Goal: Task Accomplishment & Management: Manage account settings

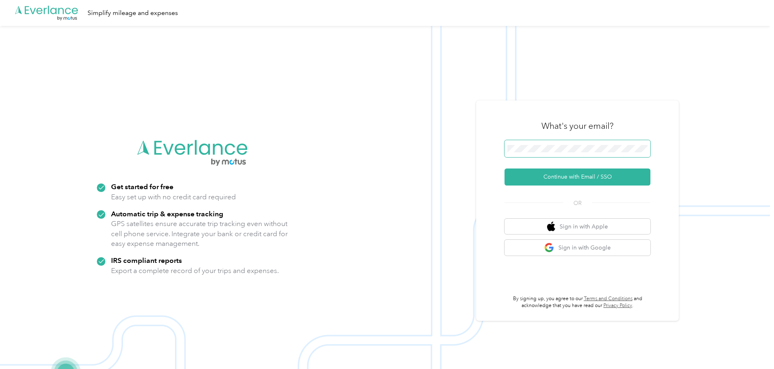
click at [583, 145] on span at bounding box center [577, 148] width 146 height 17
click at [585, 183] on button "Continue with Email / SSO" at bounding box center [577, 177] width 146 height 17
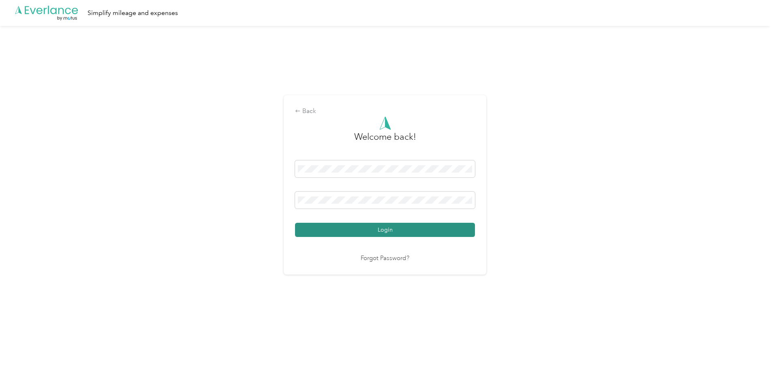
click at [386, 229] on button "Login" at bounding box center [385, 230] width 180 height 14
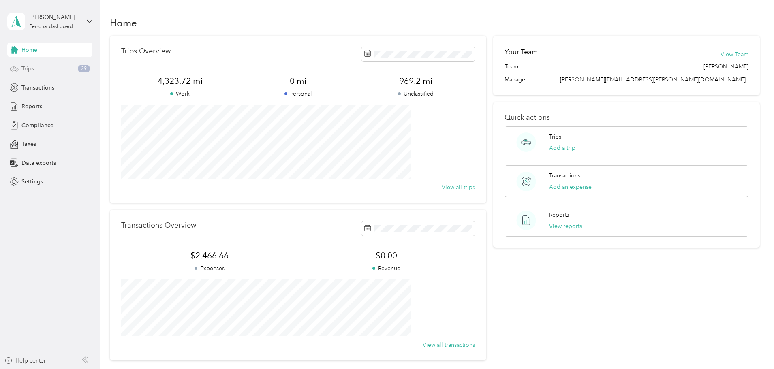
click at [52, 68] on div "Trips 29" at bounding box center [49, 69] width 85 height 15
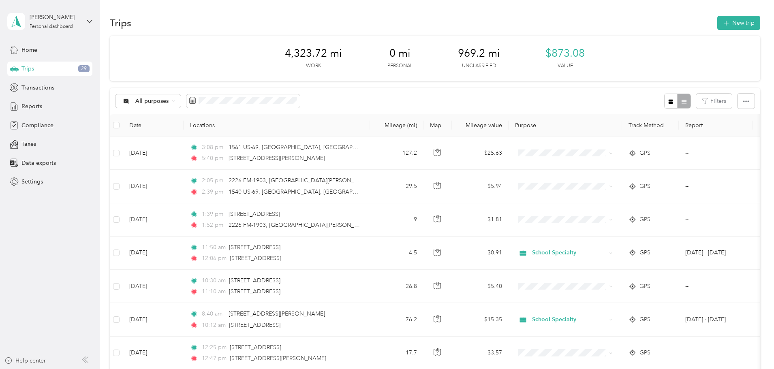
drag, startPoint x: 463, startPoint y: 99, endPoint x: 484, endPoint y: 98, distance: 21.1
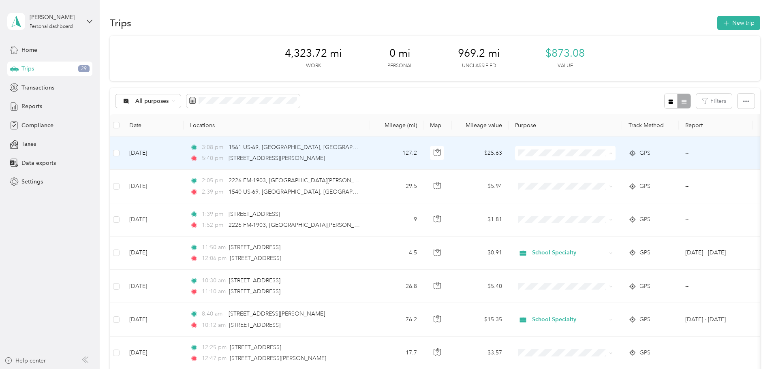
click at [595, 169] on span "School Specialty" at bounding box center [626, 168] width 75 height 9
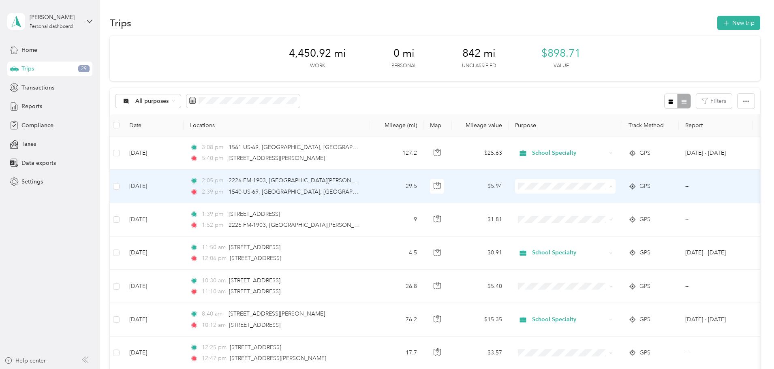
click at [608, 203] on span "School Specialty" at bounding box center [626, 201] width 75 height 9
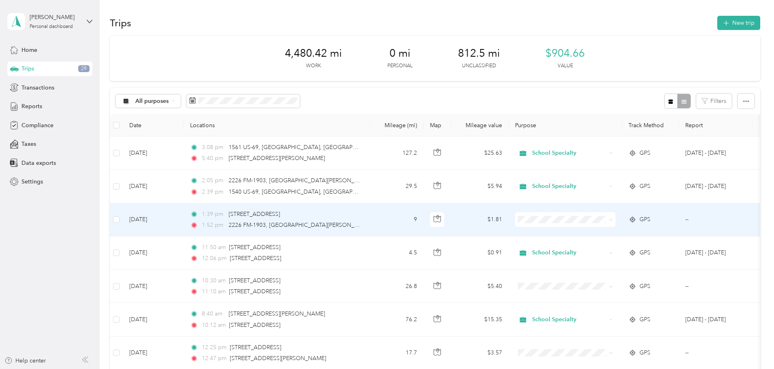
click at [603, 223] on span at bounding box center [565, 219] width 100 height 15
click at [613, 215] on span at bounding box center [609, 219] width 6 height 9
click at [613, 218] on span at bounding box center [609, 219] width 6 height 9
click at [608, 237] on span "School Specialty" at bounding box center [626, 235] width 75 height 9
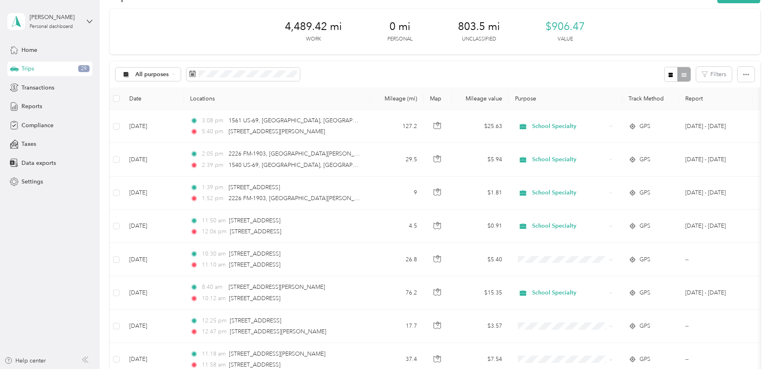
scroll to position [41, 0]
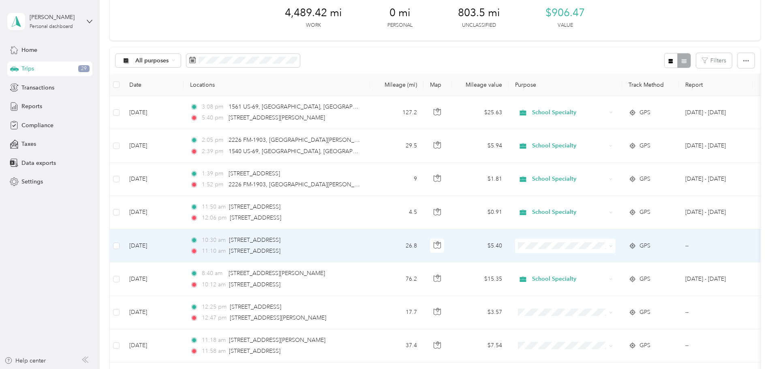
click at [615, 263] on li "School Specialty" at bounding box center [619, 261] width 100 height 14
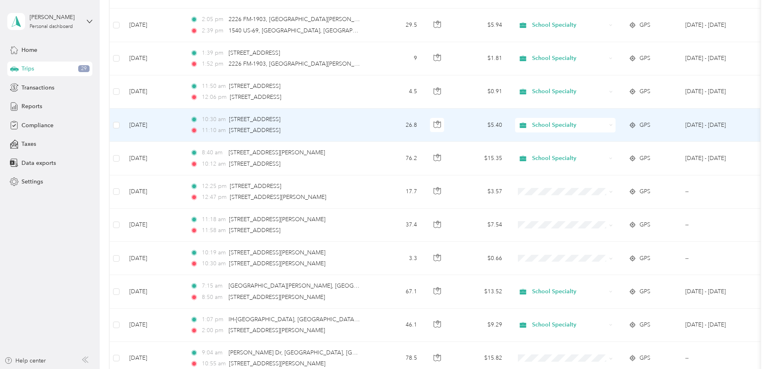
scroll to position [162, 0]
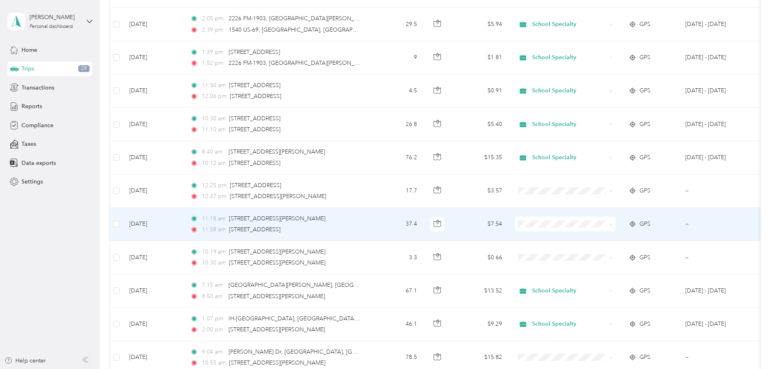
click at [596, 236] on span "School Specialty" at bounding box center [626, 239] width 75 height 9
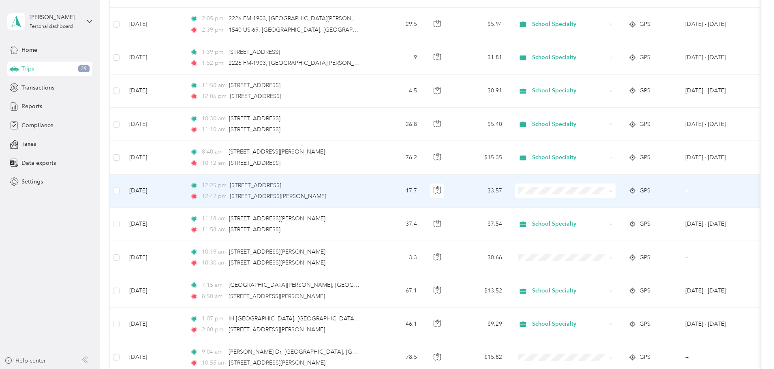
click at [599, 186] on span at bounding box center [565, 191] width 100 height 15
click at [600, 196] on span at bounding box center [565, 191] width 100 height 15
click at [613, 195] on span at bounding box center [609, 190] width 6 height 9
click at [622, 199] on td at bounding box center [564, 191] width 113 height 33
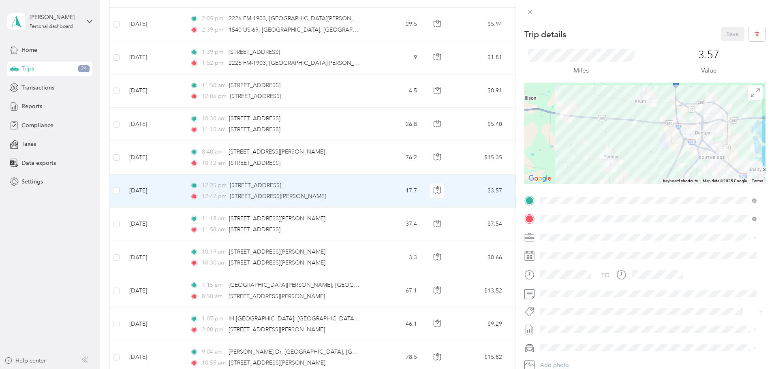
drag, startPoint x: 123, startPoint y: 184, endPoint x: 125, endPoint y: 169, distance: 14.8
click at [123, 184] on div "Trip details Save This trip cannot be edited because it is either under review,…" at bounding box center [387, 184] width 774 height 369
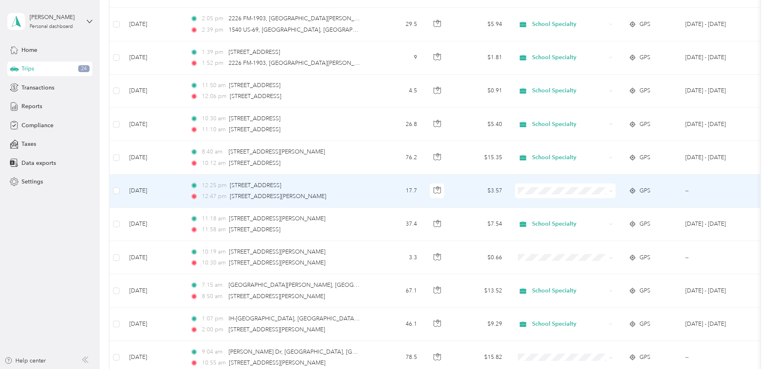
click at [613, 192] on icon at bounding box center [611, 191] width 4 height 4
click at [644, 205] on span "School Specialty" at bounding box center [626, 206] width 75 height 9
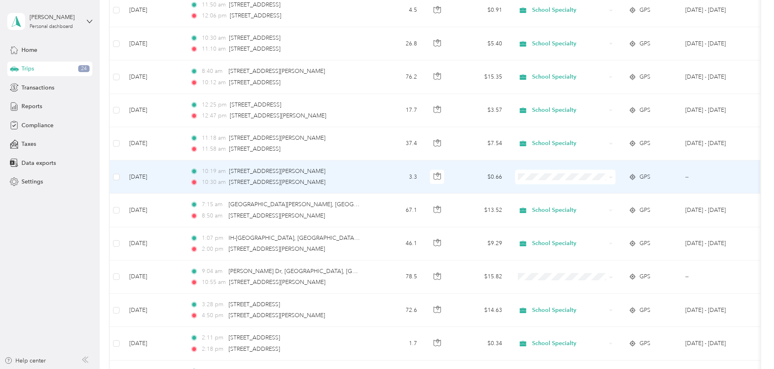
scroll to position [243, 0]
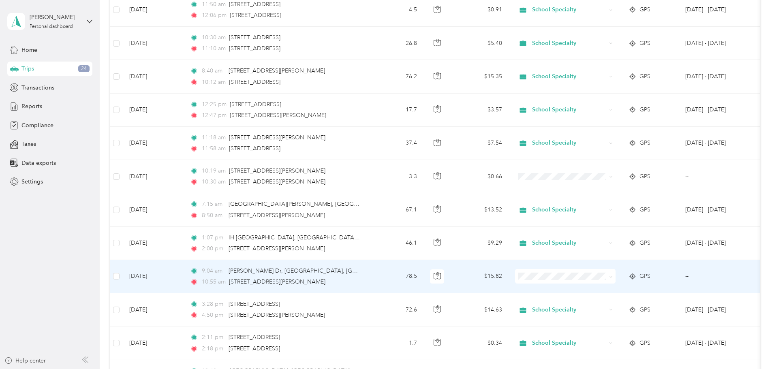
click at [613, 280] on span at bounding box center [609, 276] width 6 height 9
click at [613, 278] on icon at bounding box center [611, 277] width 4 height 4
click at [639, 290] on span "School Specialty" at bounding box center [626, 291] width 75 height 9
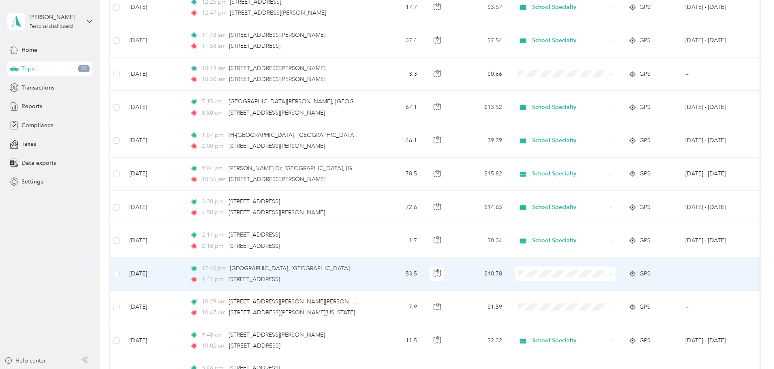
scroll to position [365, 0]
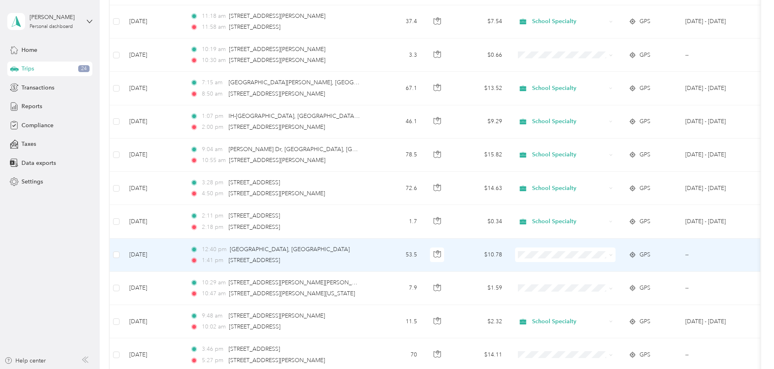
click at [613, 256] on icon at bounding box center [611, 255] width 4 height 4
click at [639, 269] on span "School Specialty" at bounding box center [626, 270] width 75 height 9
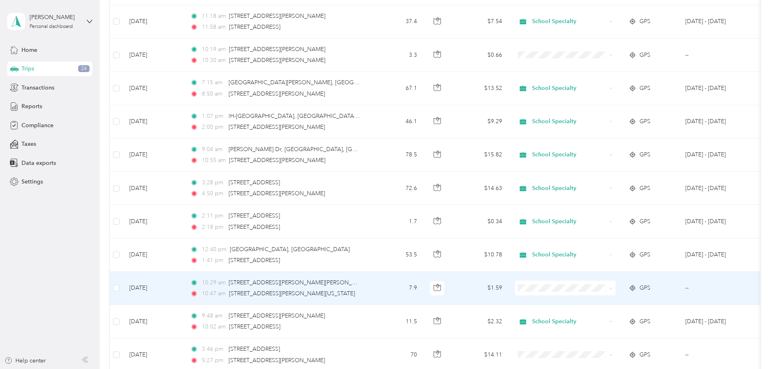
click at [613, 292] on span at bounding box center [609, 288] width 6 height 9
click at [615, 293] on span at bounding box center [565, 288] width 100 height 15
click at [613, 291] on span at bounding box center [611, 287] width 4 height 7
click at [613, 288] on icon at bounding box center [611, 289] width 4 height 4
click at [638, 303] on span "School Specialty" at bounding box center [626, 303] width 75 height 9
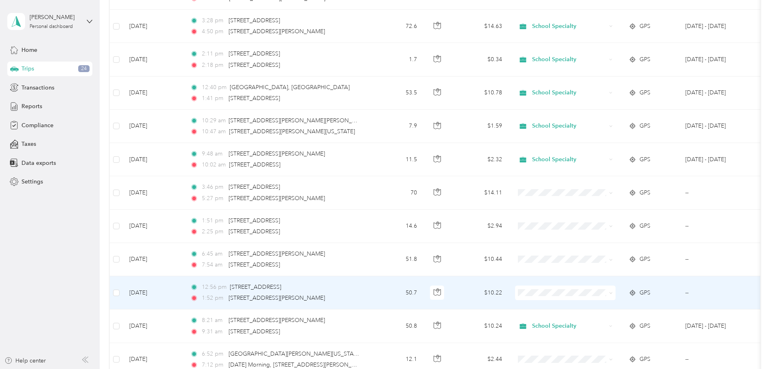
scroll to position [567, 0]
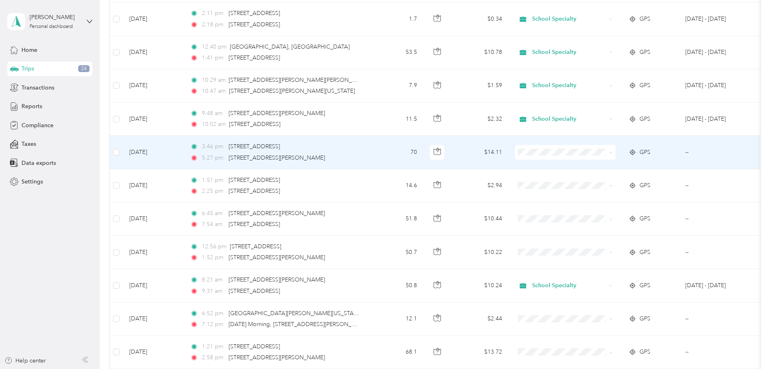
click at [613, 156] on span at bounding box center [609, 152] width 6 height 9
click at [615, 156] on span at bounding box center [565, 152] width 100 height 15
click at [613, 154] on icon at bounding box center [611, 153] width 4 height 4
click at [653, 169] on span "School Specialty" at bounding box center [626, 167] width 75 height 9
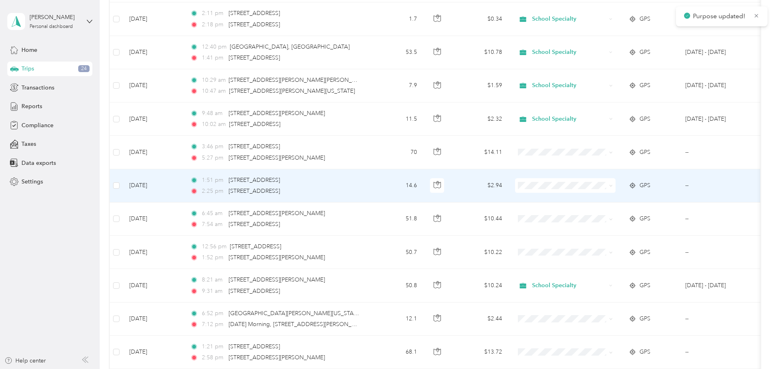
click at [613, 182] on span at bounding box center [611, 185] width 4 height 7
click at [613, 187] on icon at bounding box center [611, 186] width 4 height 4
click at [650, 198] on span "School Specialty" at bounding box center [626, 201] width 75 height 9
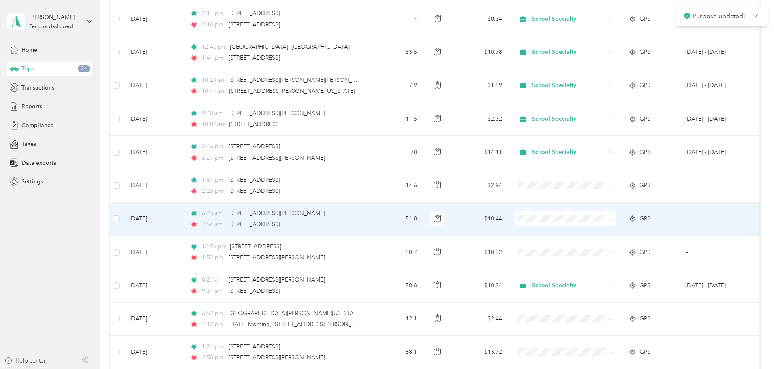
click at [613, 221] on span at bounding box center [609, 218] width 6 height 9
click at [613, 218] on icon at bounding box center [611, 220] width 4 height 4
click at [653, 230] on span "School Specialty" at bounding box center [626, 234] width 75 height 9
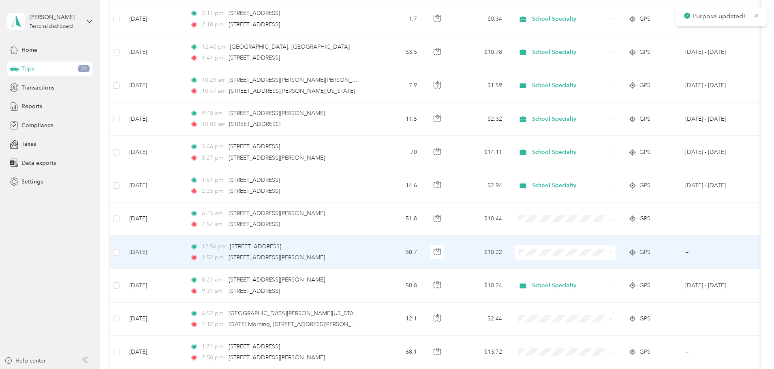
click at [615, 248] on span at bounding box center [565, 252] width 100 height 15
click at [613, 251] on icon at bounding box center [611, 253] width 4 height 4
click at [652, 269] on span "School Specialty" at bounding box center [626, 267] width 75 height 9
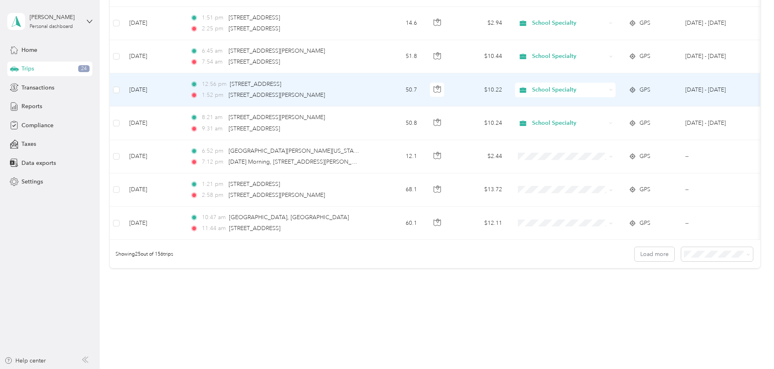
scroll to position [747, 0]
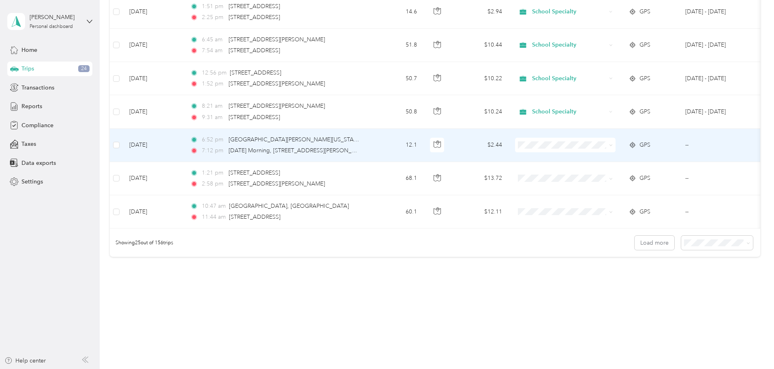
click at [613, 143] on icon at bounding box center [611, 145] width 4 height 4
click at [642, 152] on span "School Specialty" at bounding box center [626, 154] width 75 height 9
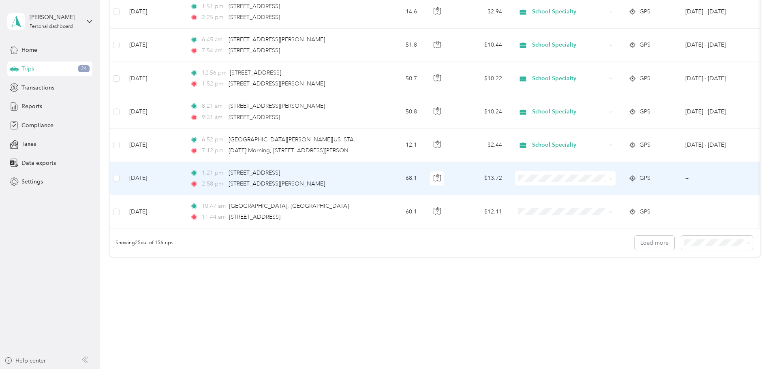
click at [615, 171] on span at bounding box center [565, 178] width 100 height 15
click at [613, 177] on icon at bounding box center [611, 179] width 4 height 4
click at [645, 186] on span "School Specialty" at bounding box center [626, 187] width 75 height 9
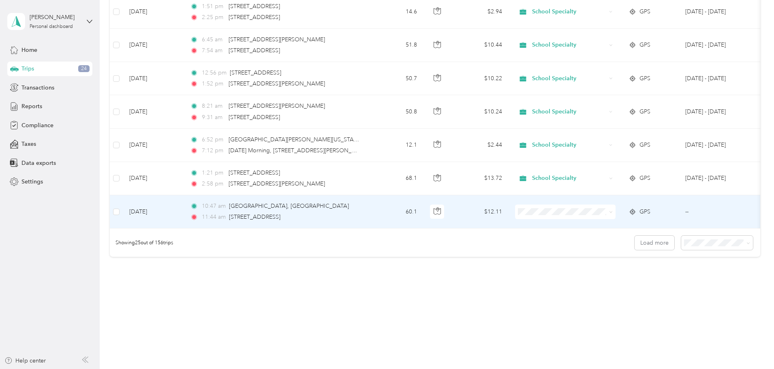
click at [613, 209] on span at bounding box center [609, 211] width 6 height 9
click at [613, 210] on icon at bounding box center [611, 212] width 4 height 4
click at [639, 221] on span "School Specialty" at bounding box center [626, 221] width 75 height 9
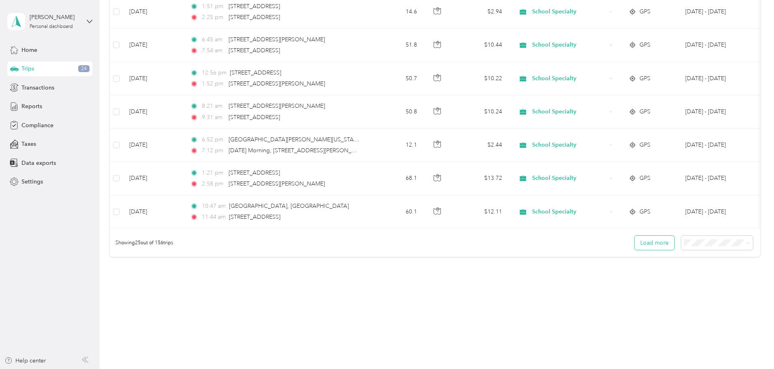
click at [634, 243] on button "Load more" at bounding box center [654, 243] width 40 height 14
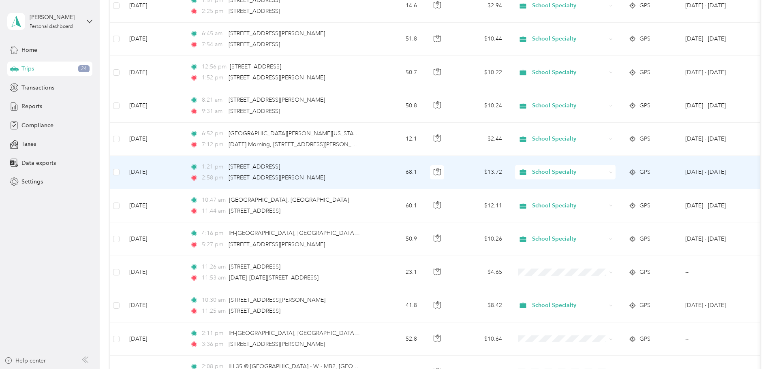
scroll to position [788, 0]
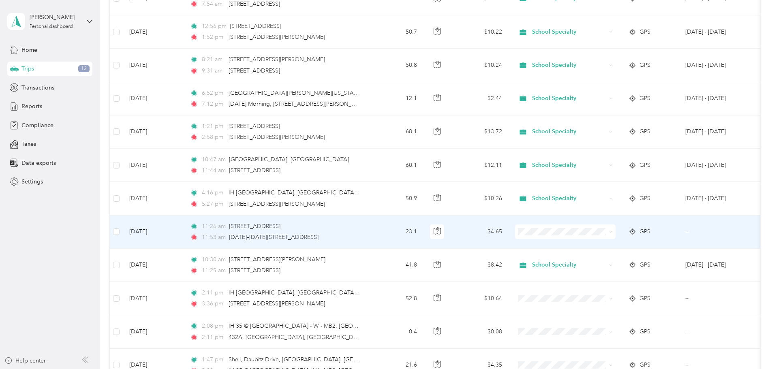
click at [613, 233] on icon at bounding box center [611, 232] width 4 height 4
click at [634, 247] on span "School Specialty" at bounding box center [626, 247] width 75 height 9
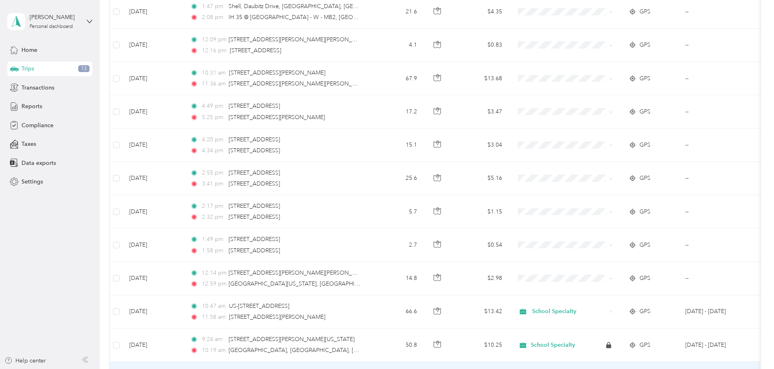
scroll to position [1112, 0]
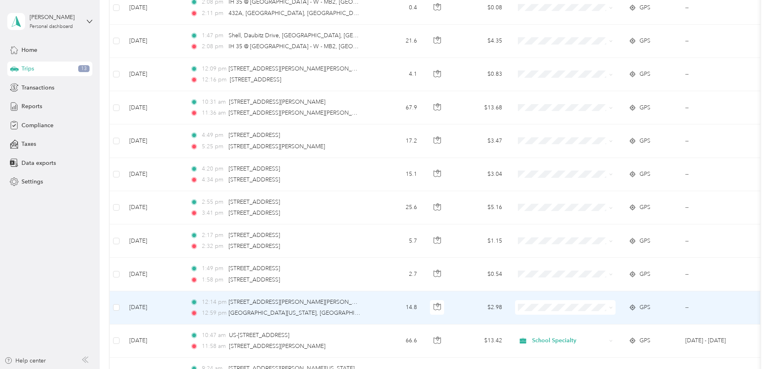
click at [613, 305] on span at bounding box center [611, 307] width 4 height 7
click at [613, 308] on icon at bounding box center [611, 308] width 4 height 4
click at [632, 326] on li "School Specialty" at bounding box center [619, 323] width 100 height 14
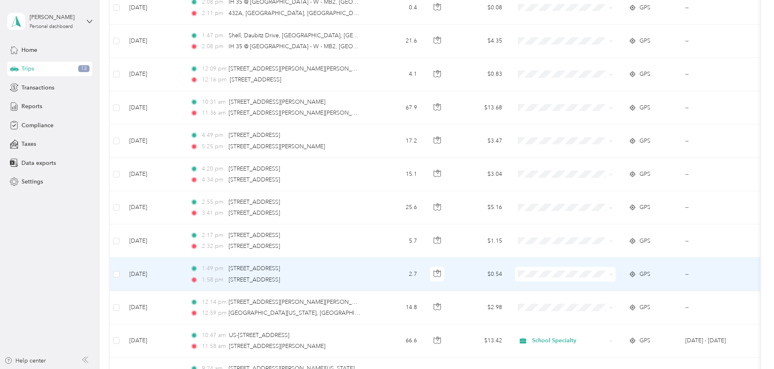
click at [613, 270] on span at bounding box center [609, 274] width 6 height 9
click at [613, 273] on span at bounding box center [609, 274] width 6 height 9
click at [613, 273] on icon at bounding box center [611, 275] width 4 height 4
click at [636, 290] on span "School Specialty" at bounding box center [626, 288] width 75 height 9
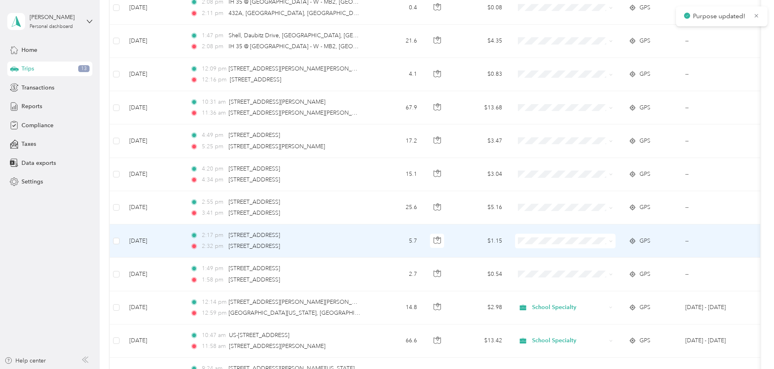
click at [613, 239] on icon at bounding box center [611, 241] width 4 height 4
click at [648, 257] on span "School Specialty" at bounding box center [626, 256] width 75 height 9
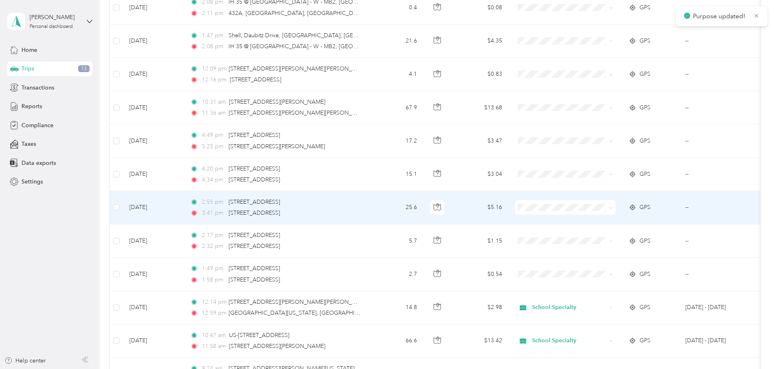
click at [613, 205] on span at bounding box center [611, 207] width 4 height 7
click at [613, 210] on span at bounding box center [611, 207] width 4 height 7
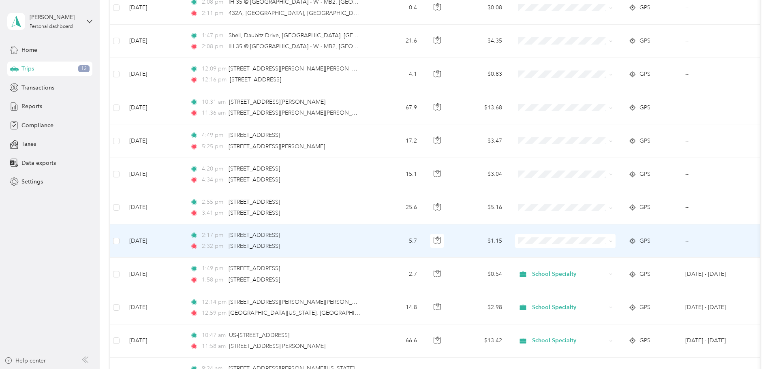
click at [613, 238] on span at bounding box center [611, 240] width 4 height 7
click at [613, 243] on icon at bounding box center [611, 241] width 4 height 4
click at [639, 254] on span "School Specialty" at bounding box center [626, 256] width 75 height 9
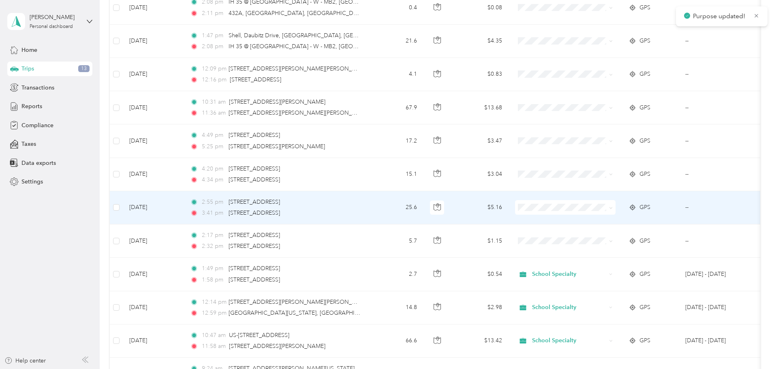
click at [613, 208] on icon at bounding box center [611, 208] width 4 height 4
click at [639, 222] on span "School Specialty" at bounding box center [626, 222] width 75 height 9
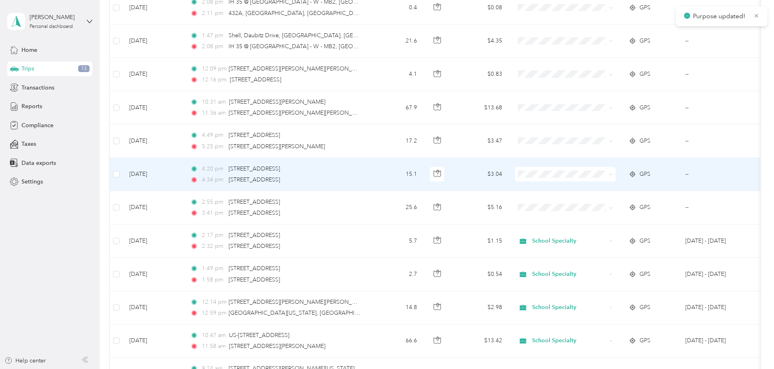
click at [613, 175] on icon at bounding box center [611, 175] width 4 height 4
click at [634, 186] on span "School Specialty" at bounding box center [626, 189] width 75 height 9
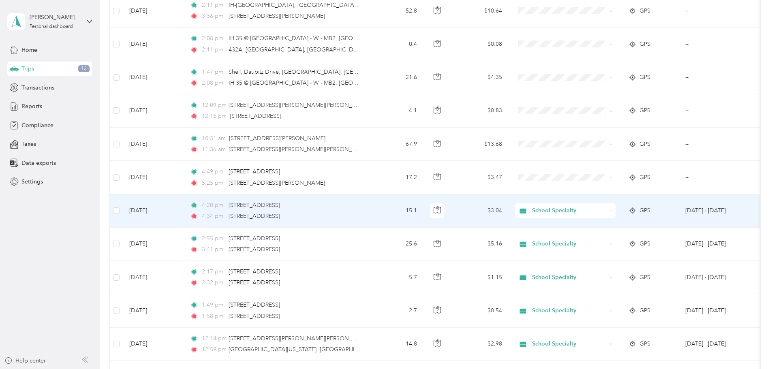
scroll to position [1031, 0]
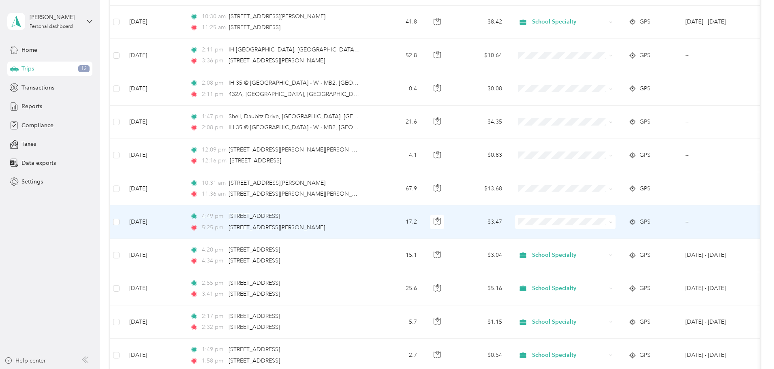
click at [613, 218] on span at bounding box center [611, 221] width 4 height 7
click at [613, 223] on icon at bounding box center [611, 222] width 4 height 4
click at [638, 237] on span "School Specialty" at bounding box center [626, 237] width 75 height 9
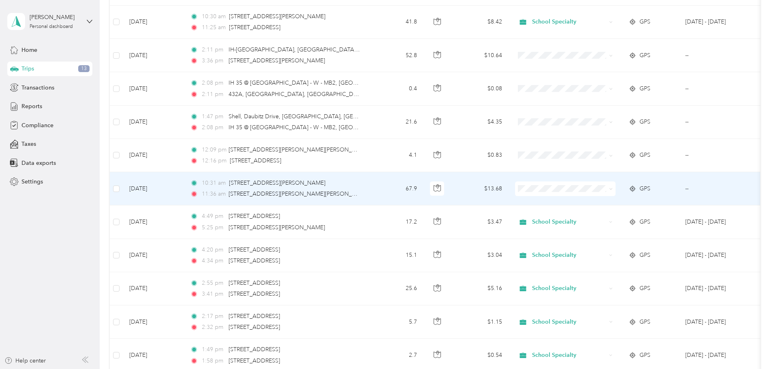
click at [613, 189] on icon at bounding box center [611, 189] width 4 height 4
click at [622, 208] on li "School Specialty" at bounding box center [619, 203] width 100 height 14
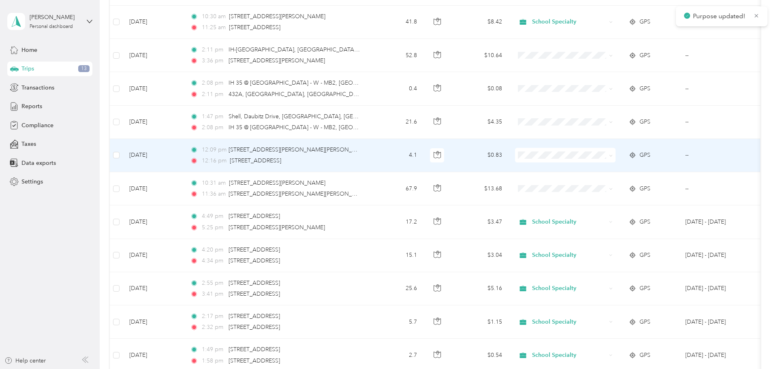
click at [613, 156] on icon at bounding box center [611, 156] width 4 height 4
click at [636, 169] on span "School Specialty" at bounding box center [626, 170] width 75 height 9
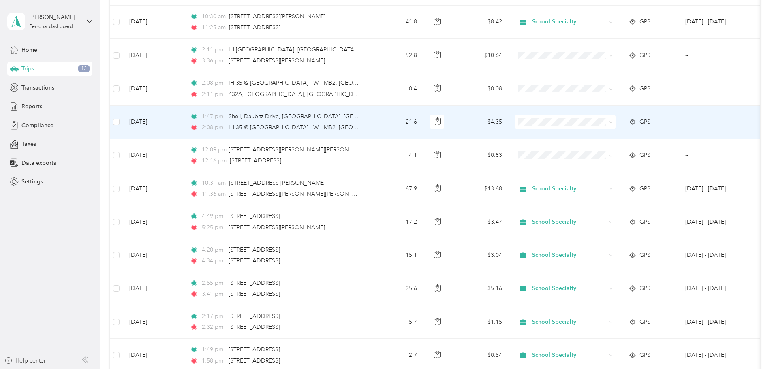
click at [613, 122] on icon at bounding box center [611, 122] width 4 height 4
click at [621, 138] on span "School Specialty" at bounding box center [626, 137] width 75 height 9
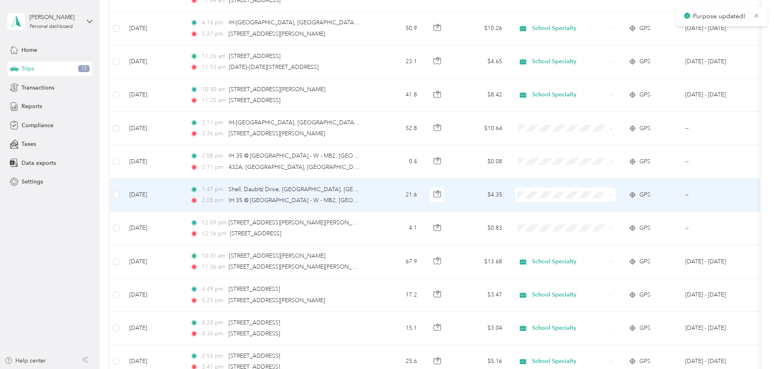
scroll to position [950, 0]
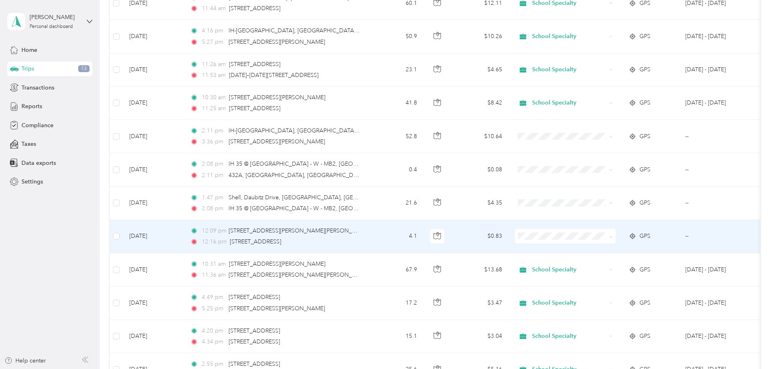
click at [612, 236] on icon at bounding box center [610, 237] width 2 height 2
click at [626, 252] on span "School Specialty" at bounding box center [626, 251] width 75 height 9
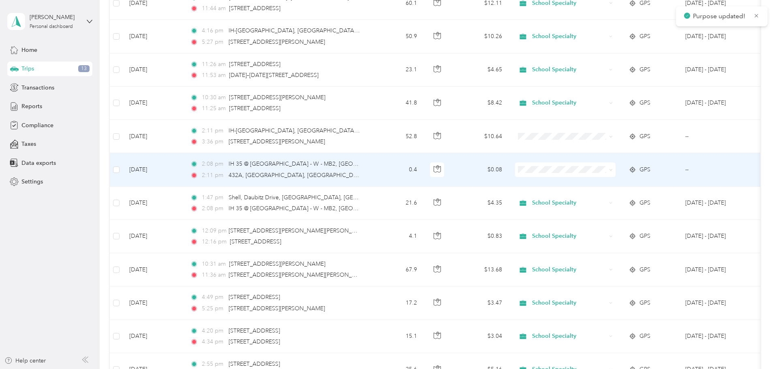
click at [613, 171] on icon at bounding box center [611, 170] width 4 height 4
click at [608, 184] on span "School Specialty" at bounding box center [626, 185] width 75 height 9
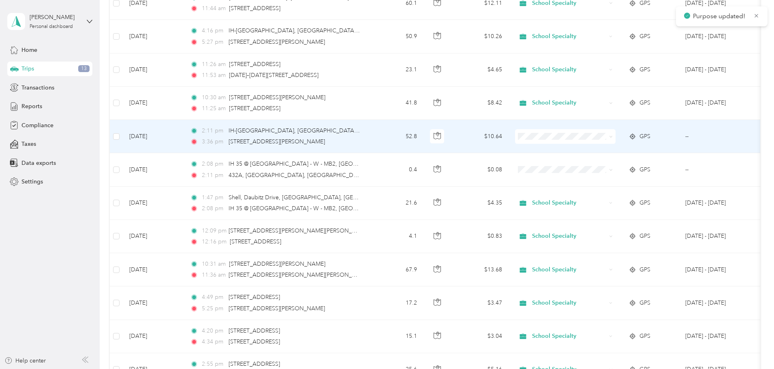
click at [615, 137] on span at bounding box center [565, 136] width 100 height 15
click at [613, 139] on span at bounding box center [611, 136] width 4 height 7
click at [613, 136] on icon at bounding box center [611, 137] width 4 height 4
click at [628, 155] on li "School Specialty" at bounding box center [619, 152] width 100 height 14
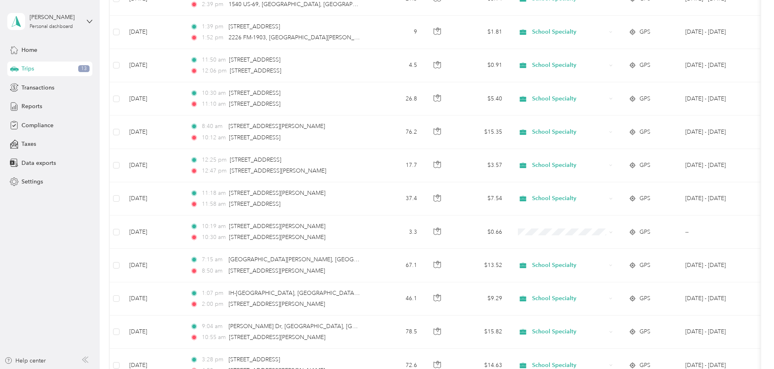
scroll to position [180, 0]
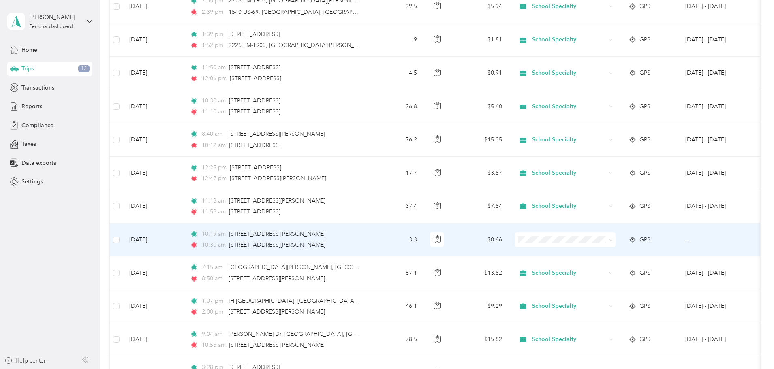
click at [613, 241] on icon at bounding box center [611, 240] width 4 height 4
click at [632, 257] on span "School Specialty" at bounding box center [626, 255] width 75 height 9
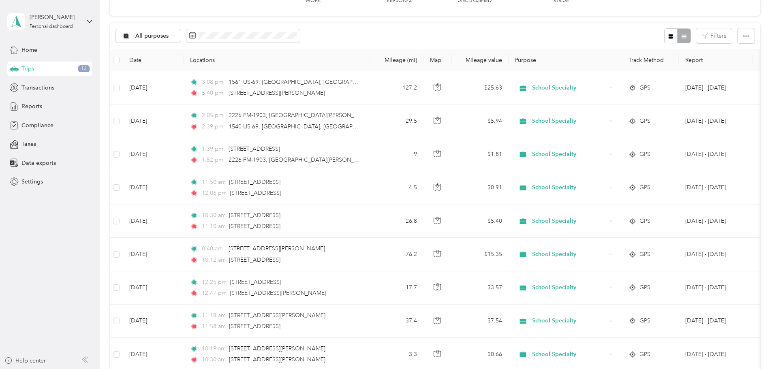
scroll to position [243, 0]
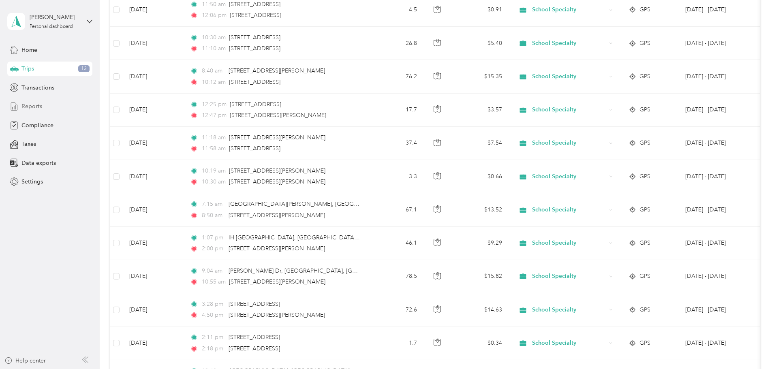
click at [43, 107] on div "Reports" at bounding box center [49, 106] width 85 height 15
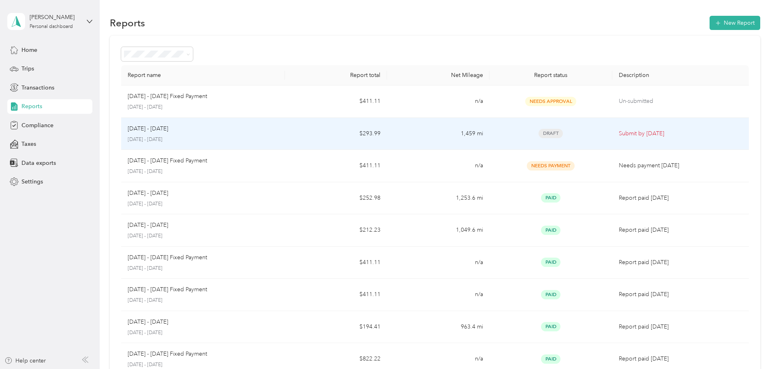
click at [619, 137] on p "Submit by [DATE]" at bounding box center [681, 133] width 124 height 9
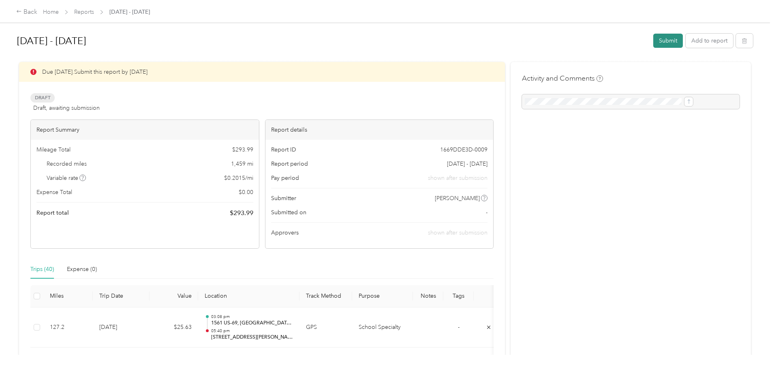
click at [653, 43] on button "Submit" at bounding box center [668, 41] width 30 height 14
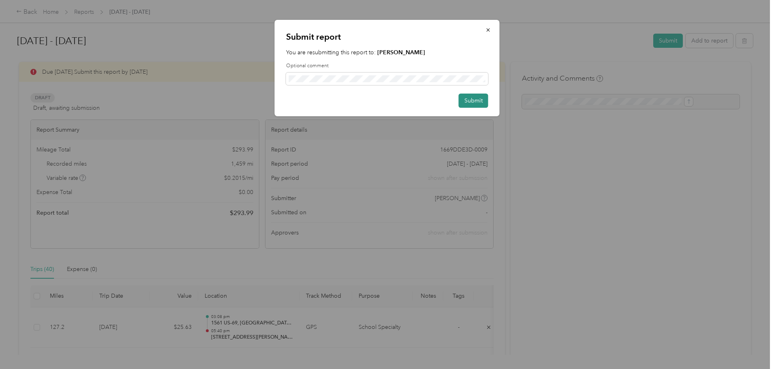
click at [471, 103] on button "Submit" at bounding box center [474, 101] width 30 height 14
